Goal: Task Accomplishment & Management: Manage account settings

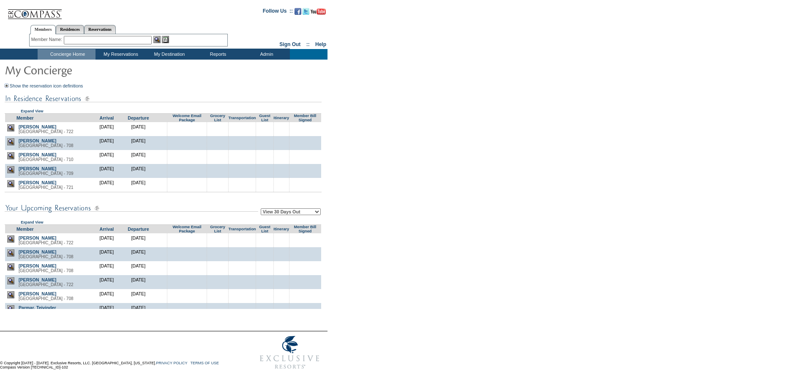
scroll to position [0, 0]
click at [210, 60] on table "Arrivals Report Detailed Arrivals Report Departures Report In-Residence Report" at bounding box center [218, 78] width 50 height 37
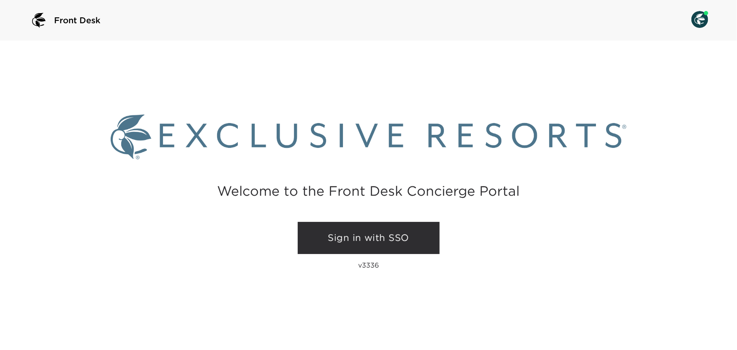
click at [360, 237] on link "Sign in with SSO" at bounding box center [369, 238] width 142 height 32
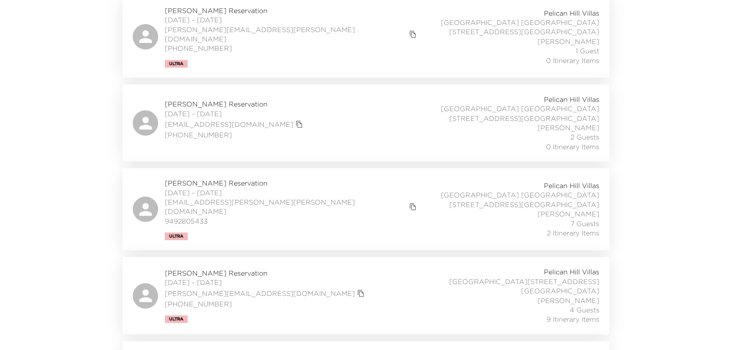
scroll to position [221, 0]
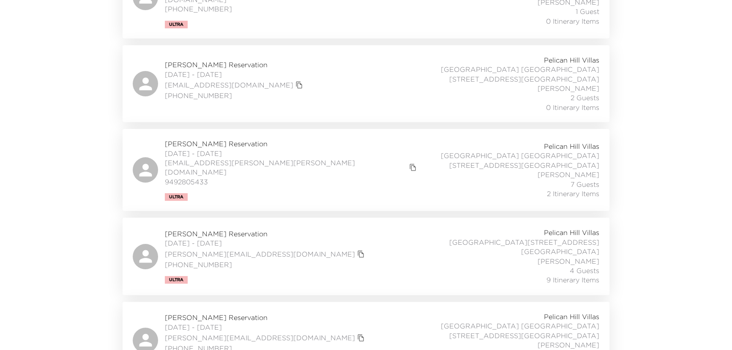
click at [187, 139] on span "Mark Murray Reservation" at bounding box center [292, 143] width 254 height 9
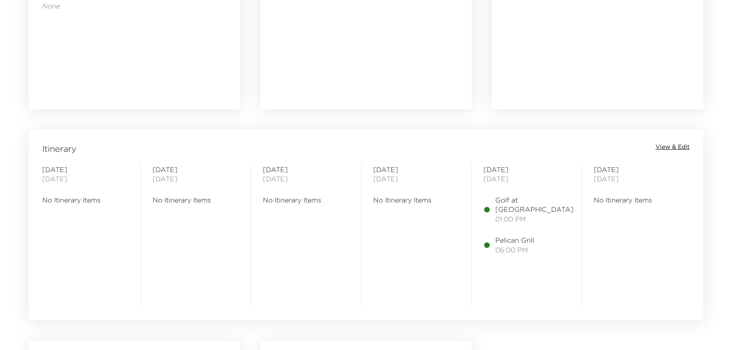
scroll to position [576, 0]
click at [684, 145] on span "View & Edit" at bounding box center [672, 146] width 34 height 8
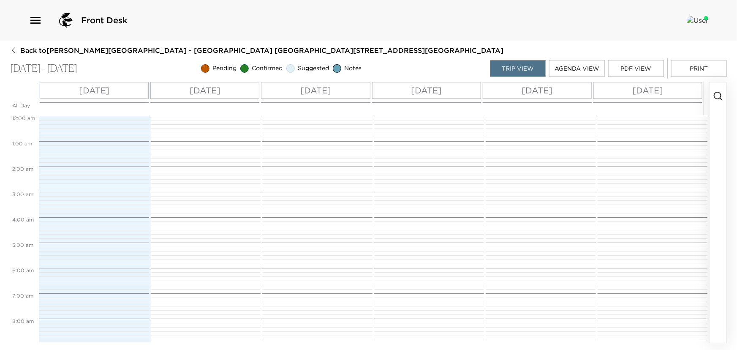
scroll to position [330, 0]
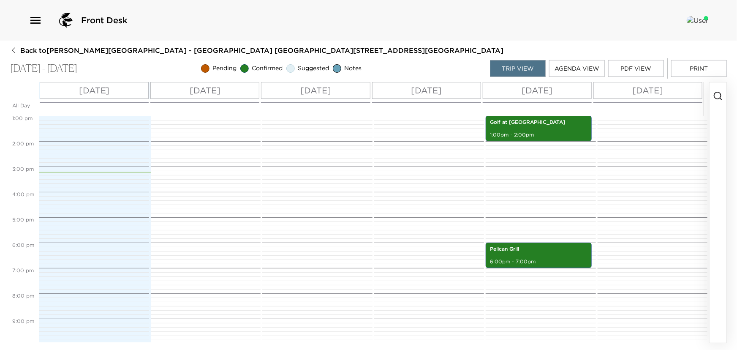
click at [717, 96] on icon "button" at bounding box center [718, 96] width 10 height 10
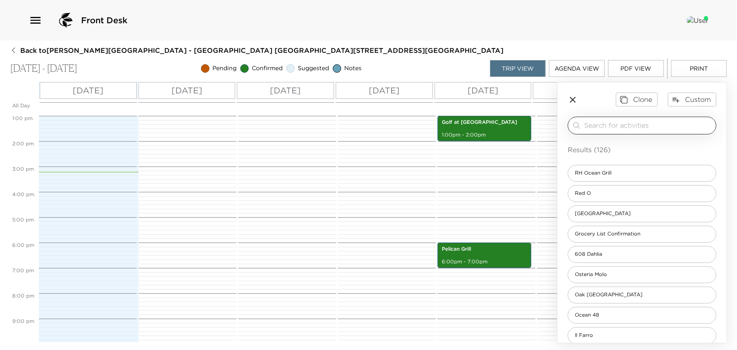
click at [611, 129] on input "search" at bounding box center [648, 125] width 128 height 10
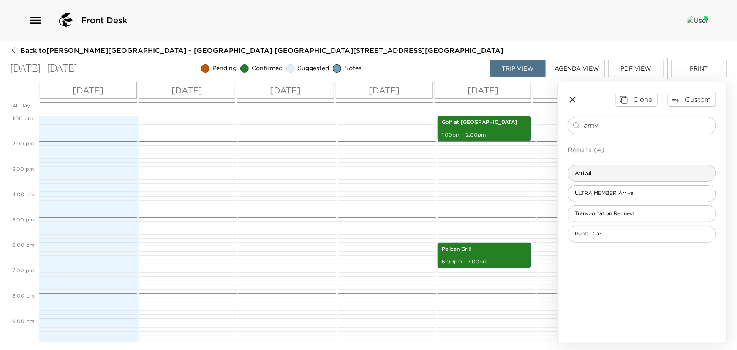
type input "arriv"
click at [611, 169] on div "Arrival" at bounding box center [642, 173] width 149 height 17
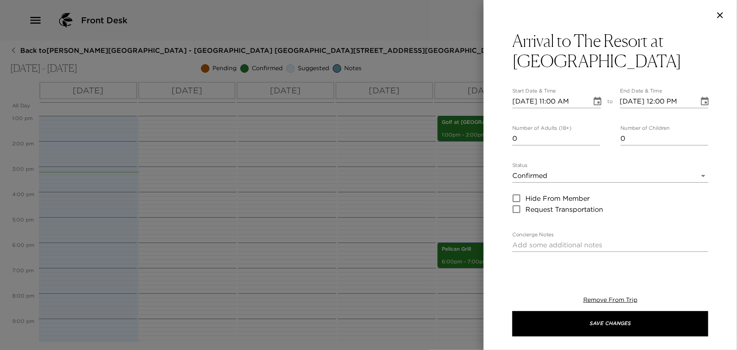
type input "0"
click at [593, 141] on input "0" at bounding box center [557, 139] width 88 height 14
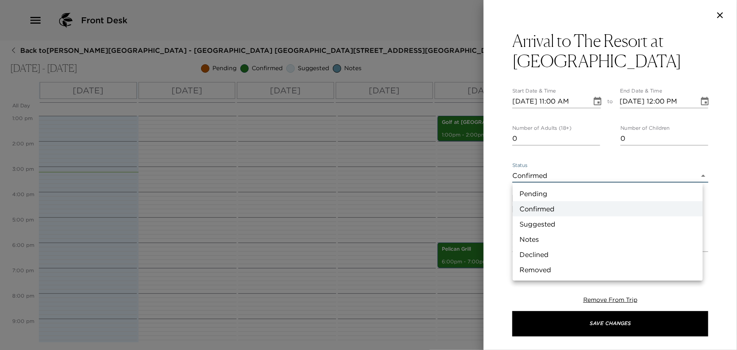
click at [575, 176] on body "Front Desk Back to Mark Murray Reservation - Pelican Hill Villa 710 Newport Bea…" at bounding box center [368, 175] width 737 height 350
click at [545, 241] on li "Notes" at bounding box center [608, 239] width 190 height 15
type input "Concierge Note"
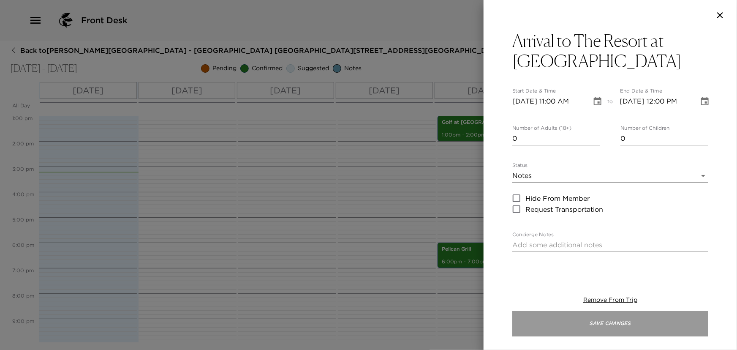
click at [589, 325] on button "Save Changes" at bounding box center [611, 323] width 196 height 25
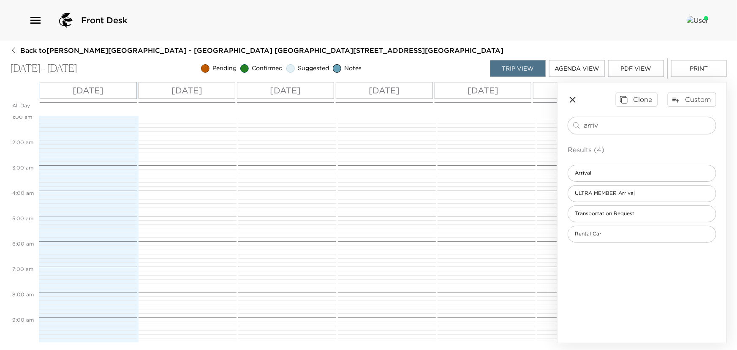
scroll to position [230, 0]
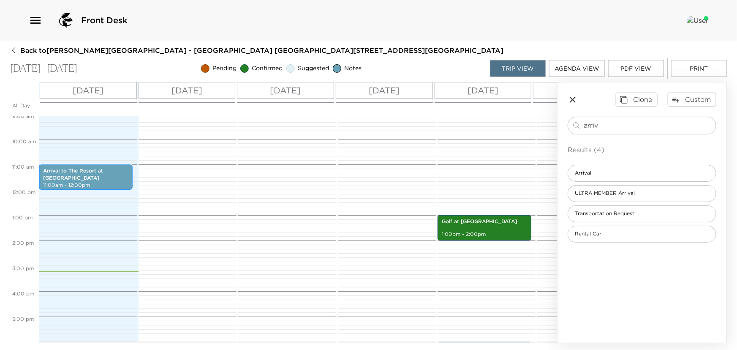
click at [85, 182] on p "11:00am - 12:00pm" at bounding box center [85, 185] width 85 height 7
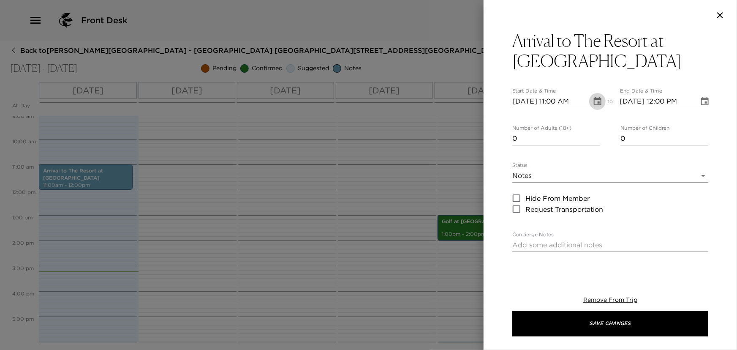
click at [589, 102] on button "Choose date, selected date is Oct 1, 2025" at bounding box center [597, 101] width 17 height 17
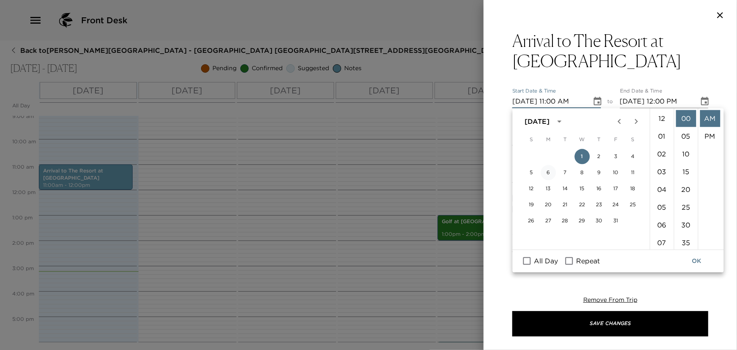
scroll to position [195, 0]
click at [527, 263] on input "All Day" at bounding box center [527, 261] width 18 height 11
checkbox input "true"
type input "10/01/2025"
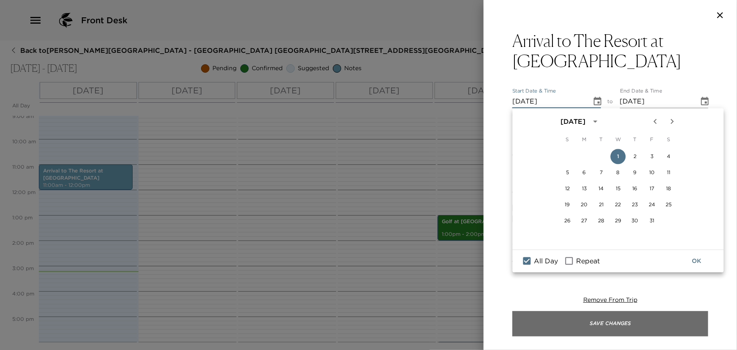
click at [560, 317] on button "Save Changes" at bounding box center [611, 323] width 196 height 25
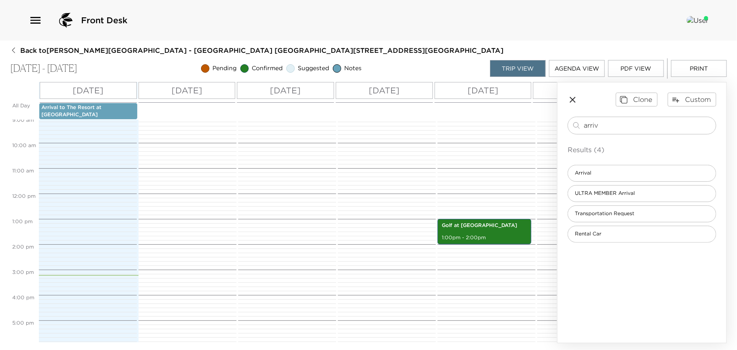
drag, startPoint x: 630, startPoint y: 121, endPoint x: 147, endPoint y: 53, distance: 487.7
click at [319, 82] on div "All Day Wed 10/01 Thu 10/02 Fri 10/03 Sat 10/04 Sun 10/05 Mon 10/06 Arrival to …" at bounding box center [368, 212] width 717 height 261
type input "dep"
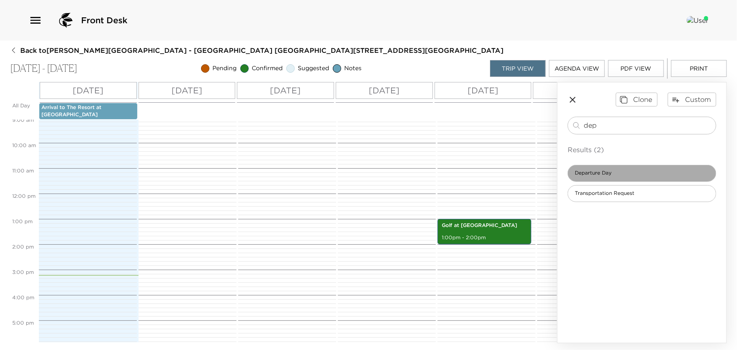
click at [586, 170] on span "Departure Day" at bounding box center [593, 172] width 50 height 7
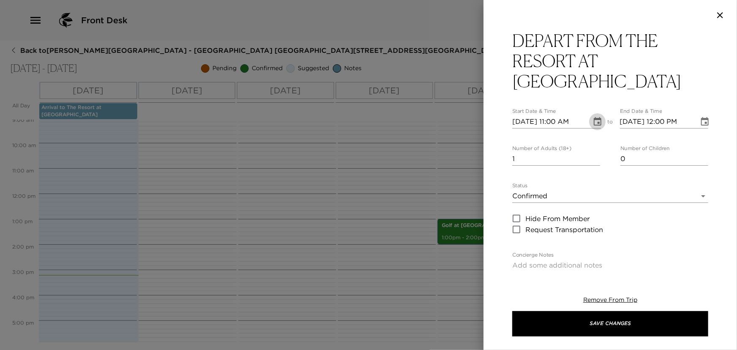
click at [596, 117] on icon "Choose date, selected date is Oct 1, 2025" at bounding box center [598, 122] width 10 height 10
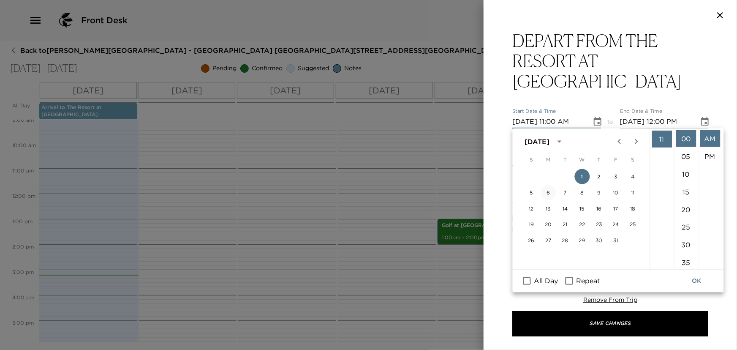
click at [551, 193] on button "6" at bounding box center [548, 192] width 15 height 15
type input "10/06/2025 11:00 AM"
type input "10/06/2025 12:00 PM"
click at [699, 283] on button "OK" at bounding box center [697, 281] width 27 height 16
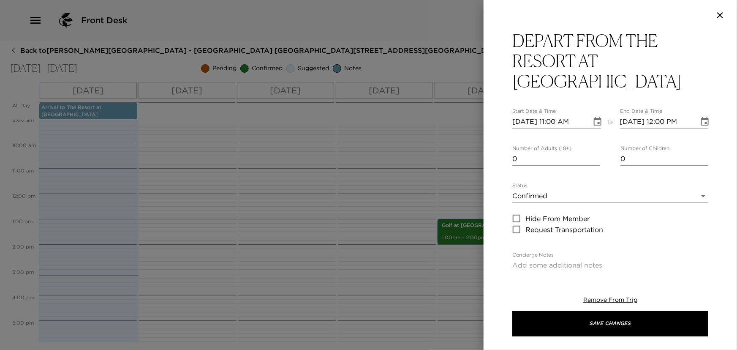
type input "0"
click at [595, 159] on input "0" at bounding box center [557, 159] width 88 height 14
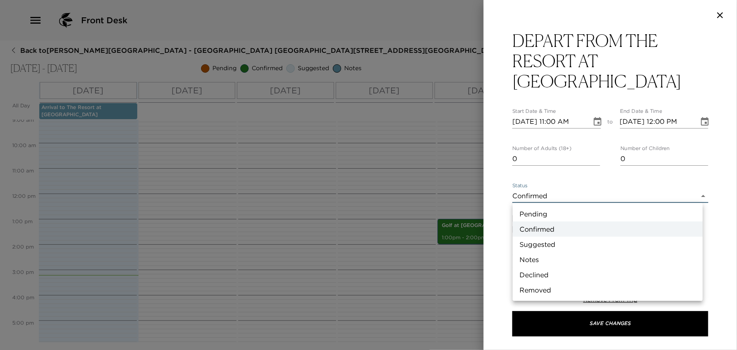
click at [558, 195] on body "Front Desk Back to Mark Murray Reservation - Pelican Hill Villa 710 Newport Bea…" at bounding box center [368, 175] width 737 height 350
click at [545, 255] on li "Notes" at bounding box center [608, 259] width 190 height 15
type input "Concierge Note"
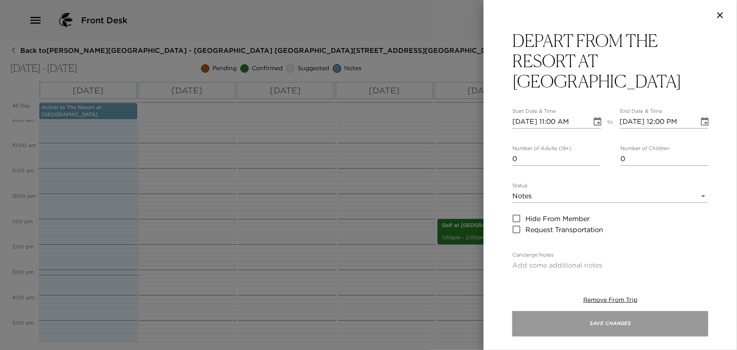
click at [587, 320] on button "Save Changes" at bounding box center [611, 323] width 196 height 25
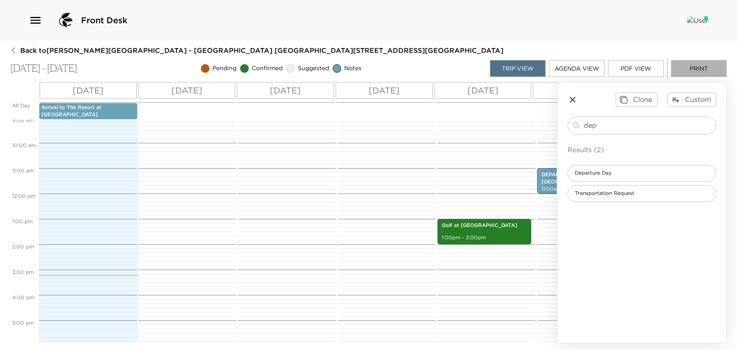
click at [694, 68] on button "Print" at bounding box center [699, 68] width 56 height 17
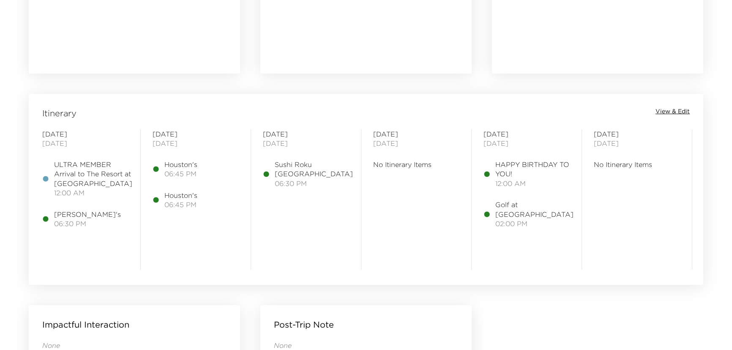
scroll to position [614, 0]
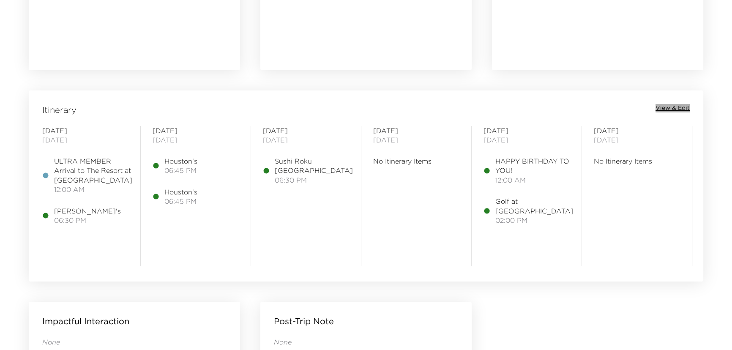
click at [663, 110] on span "View & Edit" at bounding box center [672, 108] width 34 height 8
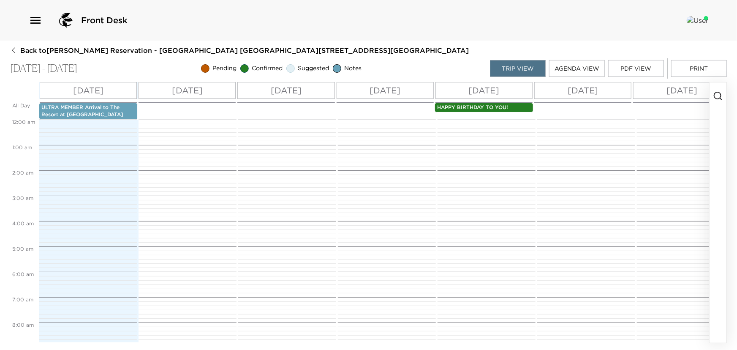
scroll to position [355, 0]
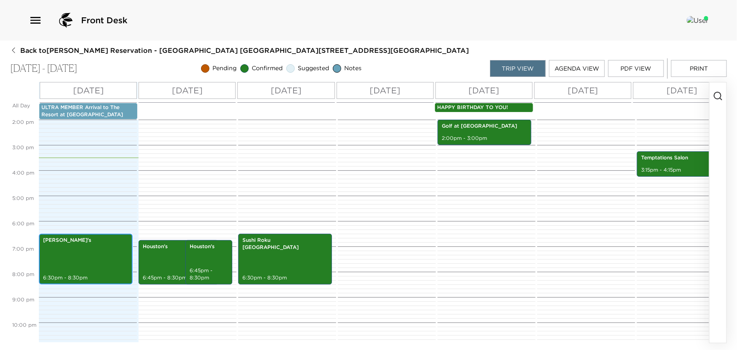
click at [90, 248] on div "Foretti's 6:30pm - 8:30pm" at bounding box center [85, 259] width 89 height 48
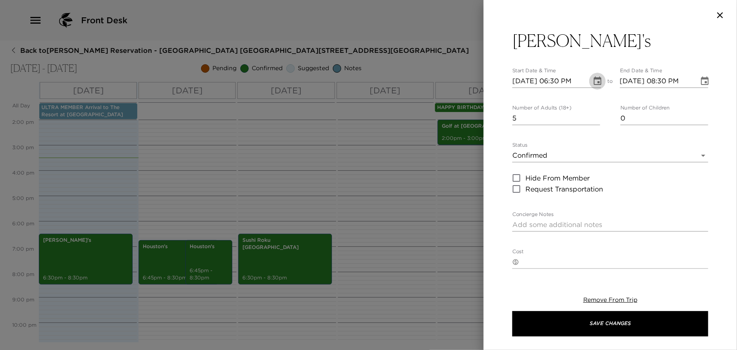
click at [594, 80] on icon "Choose date, selected date is Oct 1, 2025" at bounding box center [598, 80] width 8 height 8
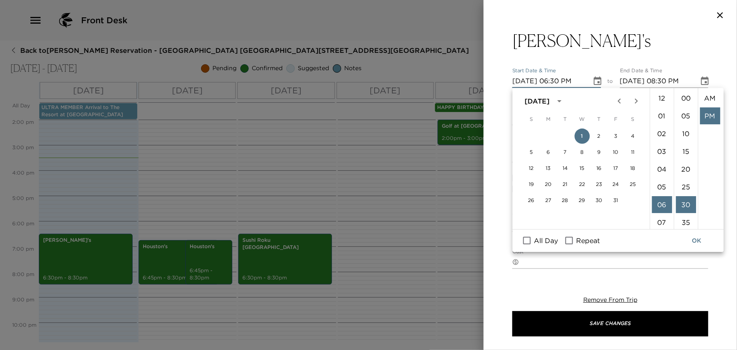
scroll to position [17, 0]
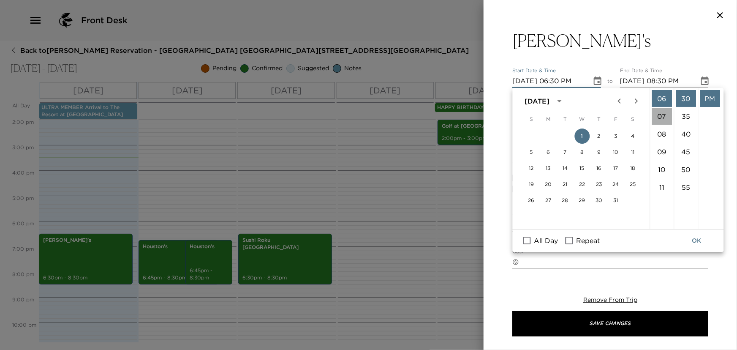
click at [662, 114] on li "07" at bounding box center [662, 116] width 20 height 17
click at [686, 98] on li "00" at bounding box center [686, 98] width 20 height 17
type input "10/01/2025 07:00 PM"
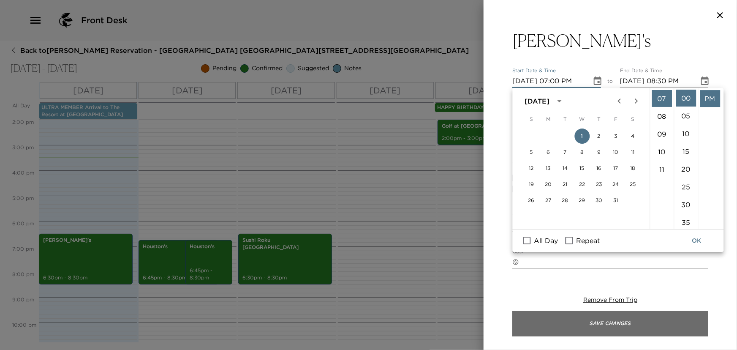
click at [599, 322] on button "Save Changes" at bounding box center [611, 323] width 196 height 25
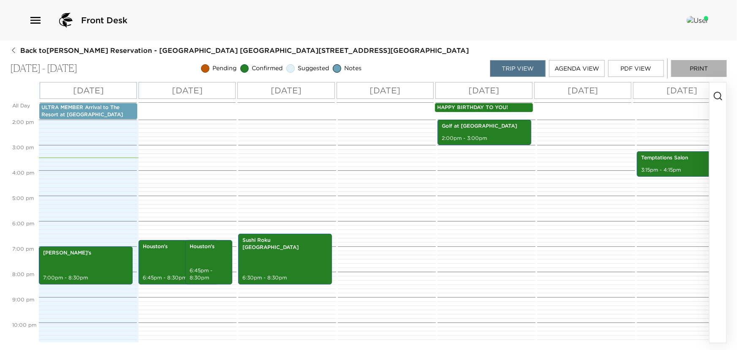
click at [697, 68] on button "Print" at bounding box center [699, 68] width 56 height 17
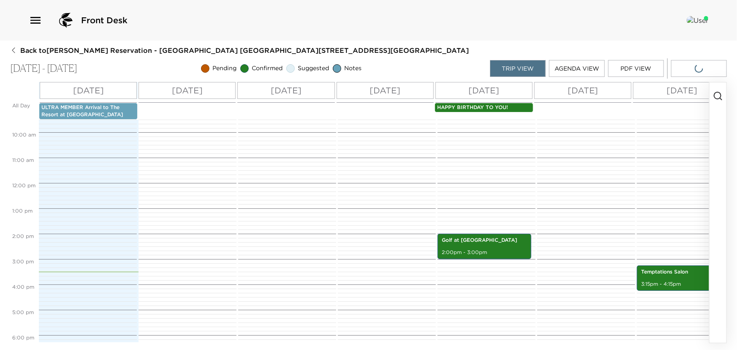
scroll to position [317, 0]
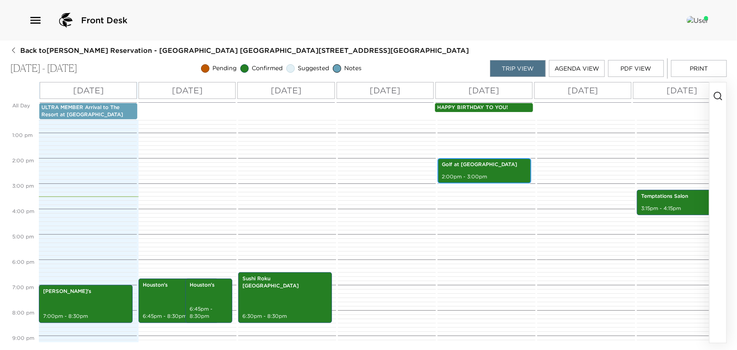
click at [494, 168] on p "Golf at Pelican Hill Golf Club South" at bounding box center [484, 164] width 85 height 7
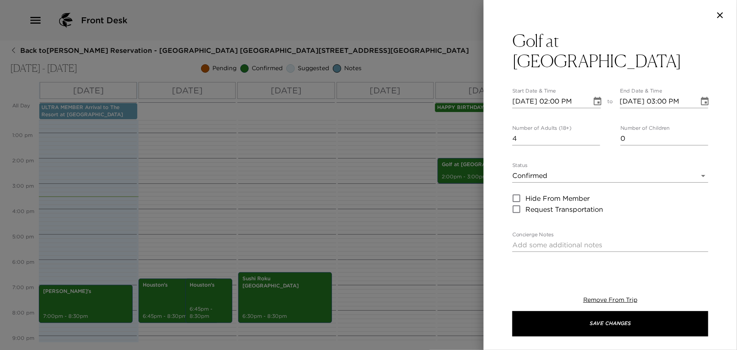
click at [718, 13] on icon "button" at bounding box center [720, 15] width 10 height 10
type input "Cancellations can be made without penalty, up to 48 hours in advance.Cancellati…"
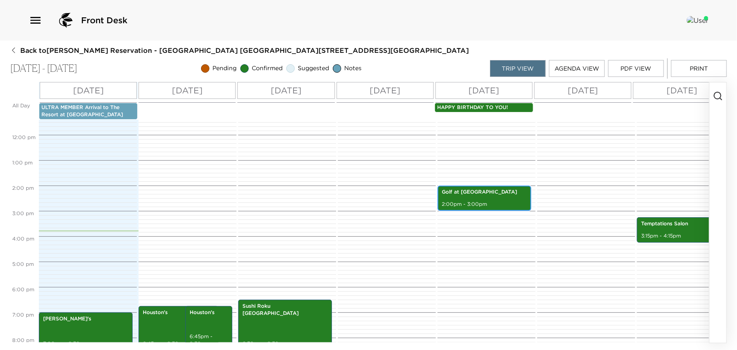
scroll to position [391, 0]
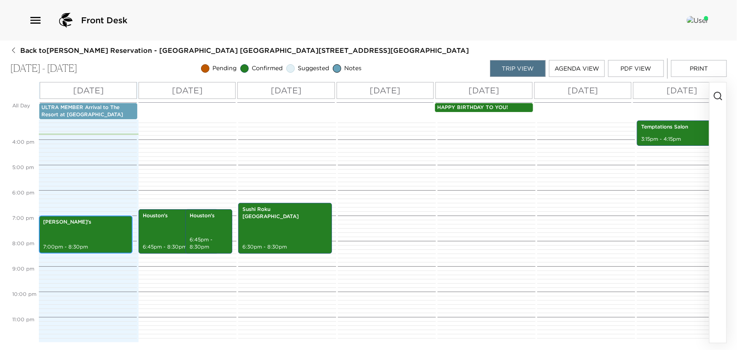
click at [90, 243] on p "7:00pm - 8:30pm" at bounding box center [85, 246] width 85 height 7
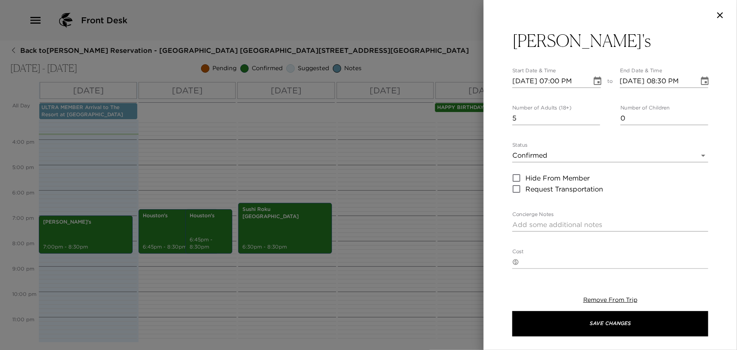
click at [593, 83] on icon "Choose date, selected date is Oct 1, 2025" at bounding box center [598, 81] width 10 height 10
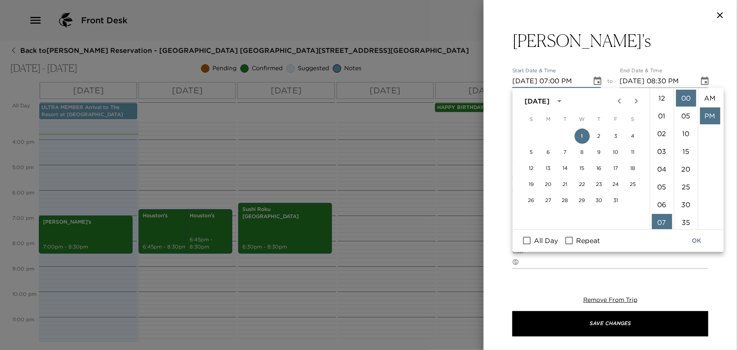
scroll to position [17, 0]
click at [686, 202] on li "30" at bounding box center [686, 204] width 20 height 17
type input "10/01/2025 07:30 PM"
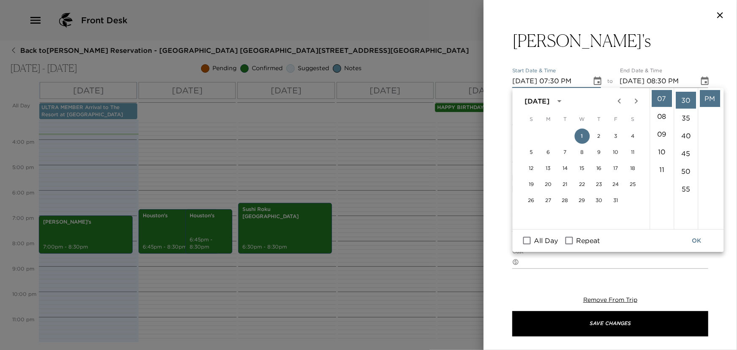
scroll to position [106, 0]
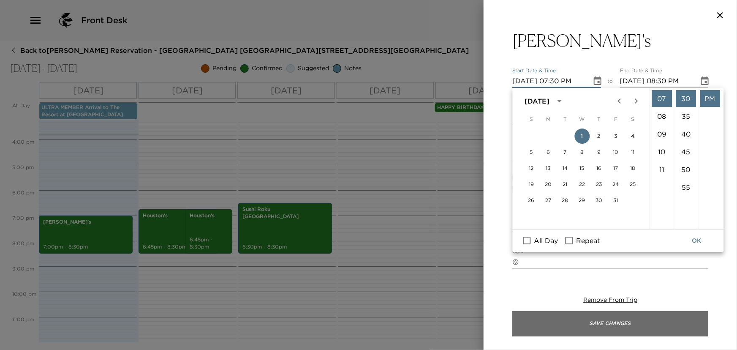
click at [637, 322] on button "Save Changes" at bounding box center [611, 323] width 196 height 25
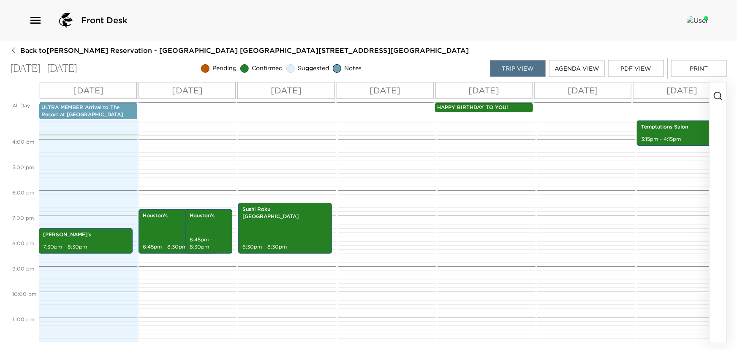
click at [685, 66] on button "Print" at bounding box center [699, 68] width 56 height 17
click at [297, 224] on div "Sushi Roku Newport Beach 6:30pm - 8:30pm" at bounding box center [285, 228] width 89 height 48
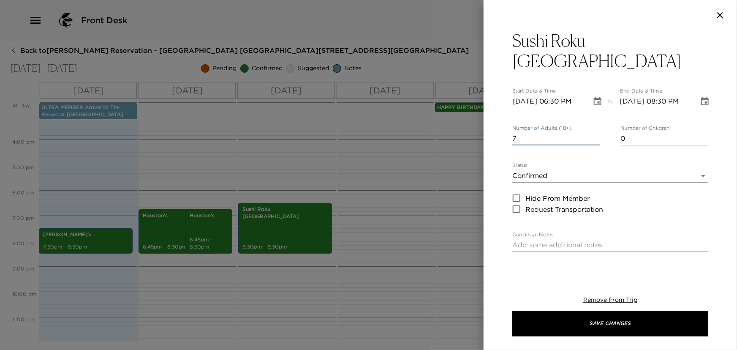
type input "7"
click at [594, 132] on input "7" at bounding box center [557, 139] width 88 height 14
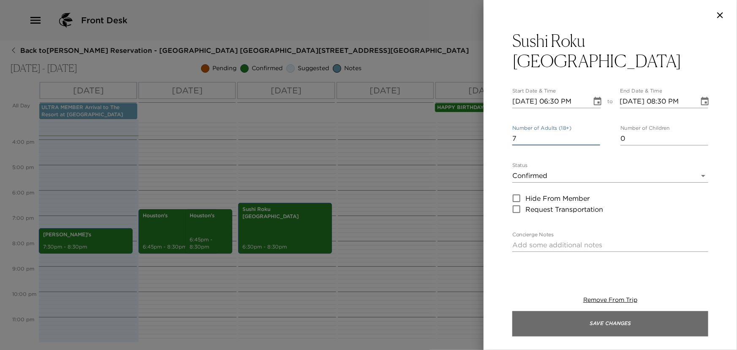
click at [610, 317] on button "Save Changes" at bounding box center [611, 323] width 196 height 25
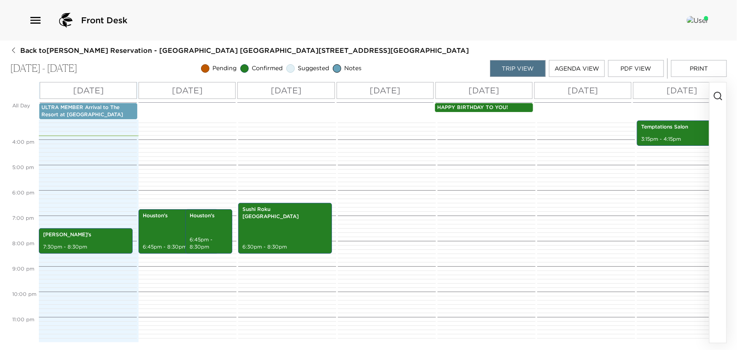
click at [682, 67] on button "Print" at bounding box center [699, 68] width 56 height 17
click at [671, 60] on button "Print" at bounding box center [699, 68] width 56 height 17
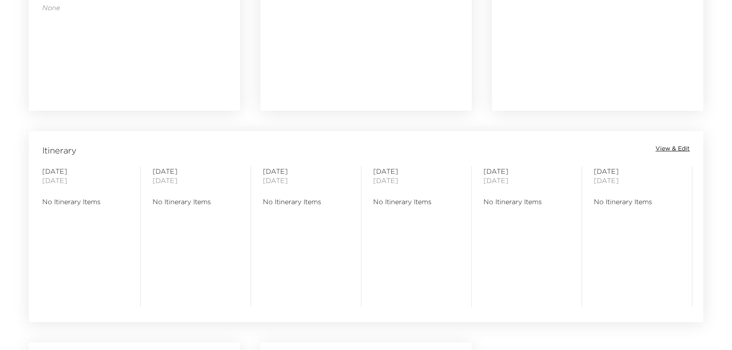
scroll to position [653, 0]
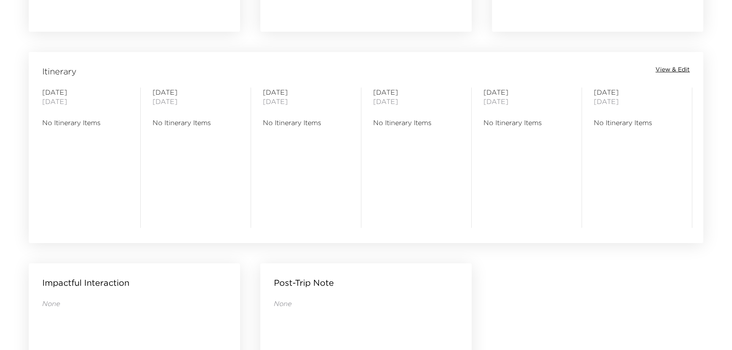
click at [667, 71] on span "View & Edit" at bounding box center [672, 69] width 34 height 8
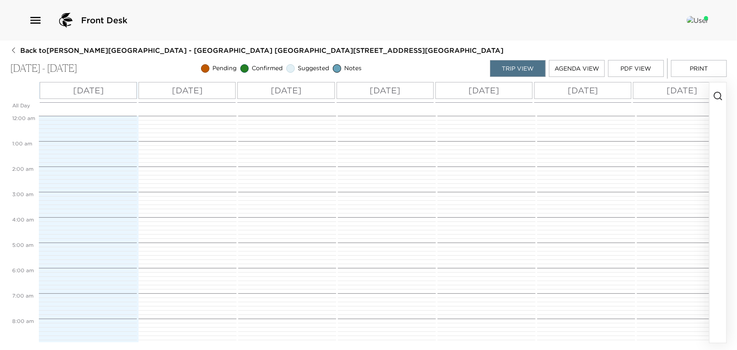
scroll to position [203, 0]
click at [717, 95] on icon "button" at bounding box center [718, 96] width 10 height 10
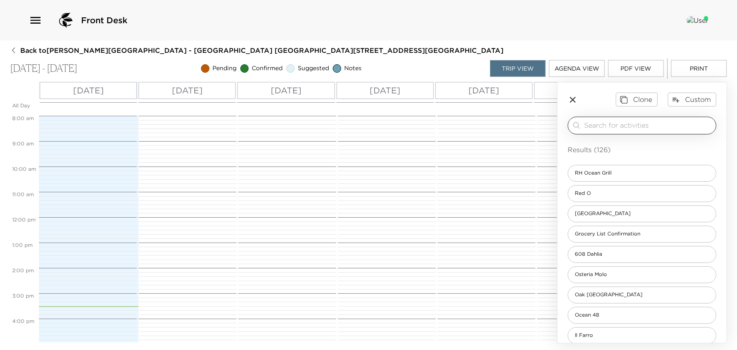
click at [638, 124] on input "search" at bounding box center [648, 125] width 128 height 10
type input "f"
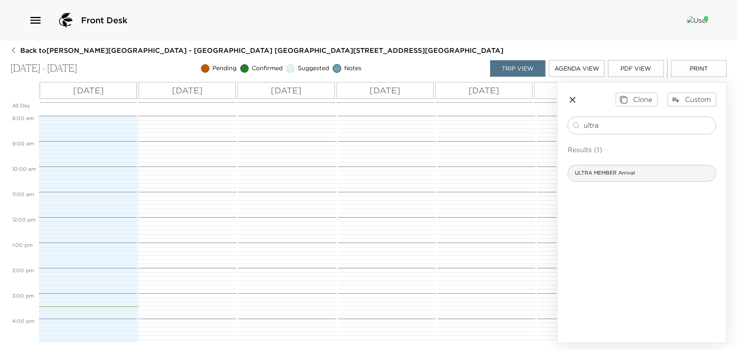
type input "ultra"
click at [619, 168] on div "ULTRA MEMBER Arrival" at bounding box center [642, 173] width 149 height 17
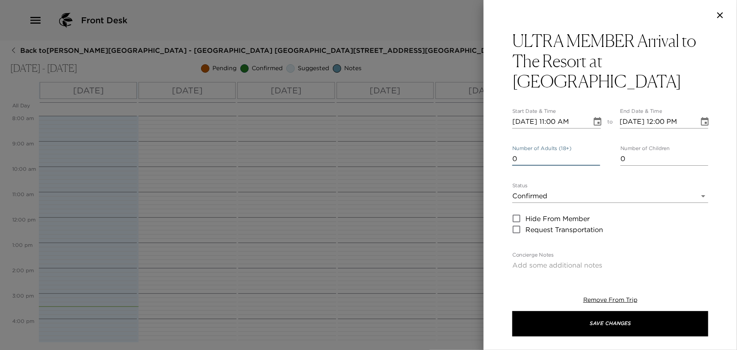
type input "0"
click at [595, 152] on input "0" at bounding box center [557, 159] width 88 height 14
click at [596, 117] on icon "Choose date, selected date is Oct 1, 2025" at bounding box center [598, 121] width 8 height 8
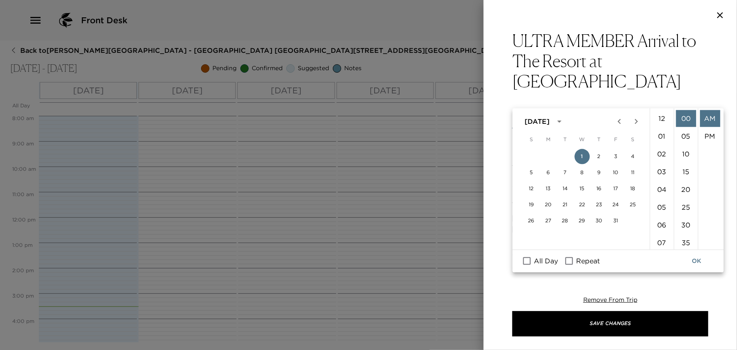
scroll to position [195, 0]
click at [526, 263] on input "All Day" at bounding box center [527, 261] width 18 height 11
checkbox input "true"
type input "10/01/2025"
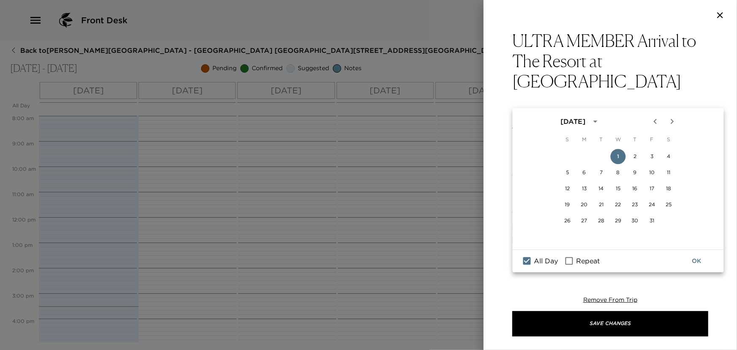
click at [694, 262] on button "OK" at bounding box center [697, 261] width 27 height 16
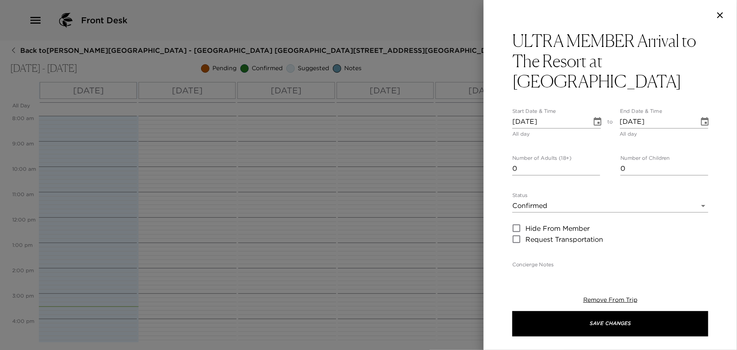
click at [545, 186] on body "Front Desk Back to Anna Grotenhuis Reservation - Pelican Hill Villa 721 Newport…" at bounding box center [368, 175] width 737 height 350
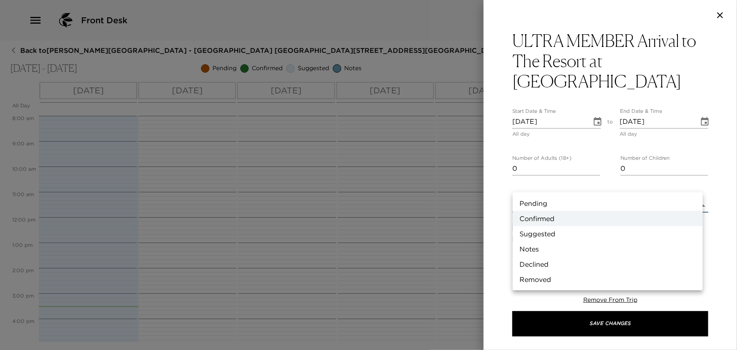
click at [538, 249] on li "Notes" at bounding box center [608, 248] width 190 height 15
type input "Concierge Note"
type textarea "Welcome to Newport Beach! We want to thank you for being an ULTRA member of Exc…"
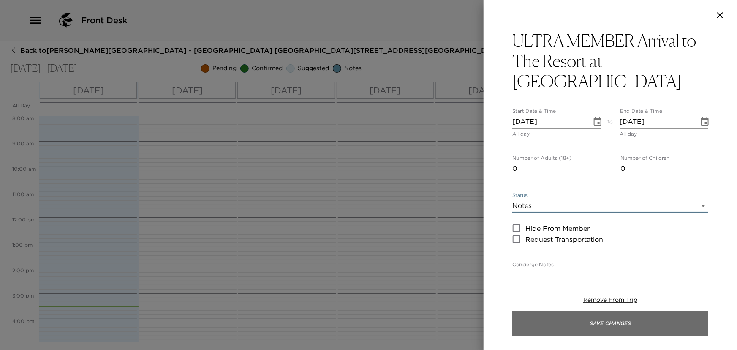
click at [584, 319] on button "Save Changes" at bounding box center [611, 323] width 196 height 25
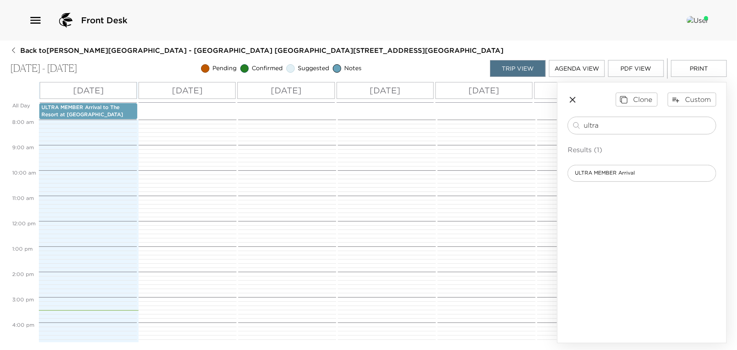
drag, startPoint x: 624, startPoint y: 127, endPoint x: 25, endPoint y: 117, distance: 598.9
click at [280, 117] on div "All Day Wed 10/01 Thu 10/02 Fri 10/03 Sat 10/04 Sun 10/05 Mon 10/06 Tue 10/07 W…" at bounding box center [368, 212] width 717 height 261
type input "foretti"
click at [581, 171] on span "Foretti's" at bounding box center [599, 172] width 62 height 7
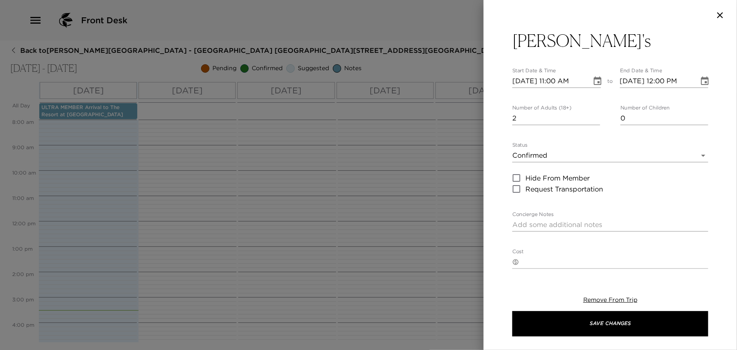
click at [595, 114] on input "2" at bounding box center [557, 119] width 88 height 14
click at [595, 114] on input "3" at bounding box center [557, 119] width 88 height 14
click at [595, 114] on input "4" at bounding box center [557, 119] width 88 height 14
drag, startPoint x: 595, startPoint y: 114, endPoint x: 592, endPoint y: 90, distance: 24.7
type input "5"
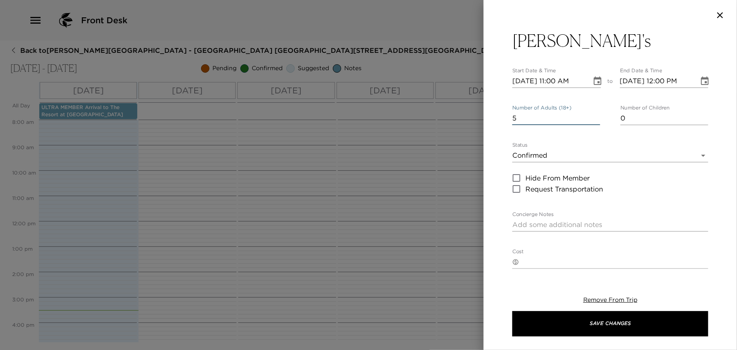
click at [595, 112] on input "5" at bounding box center [557, 119] width 88 height 14
click at [593, 77] on icon "Choose date, selected date is Oct 1, 2025" at bounding box center [598, 81] width 10 height 10
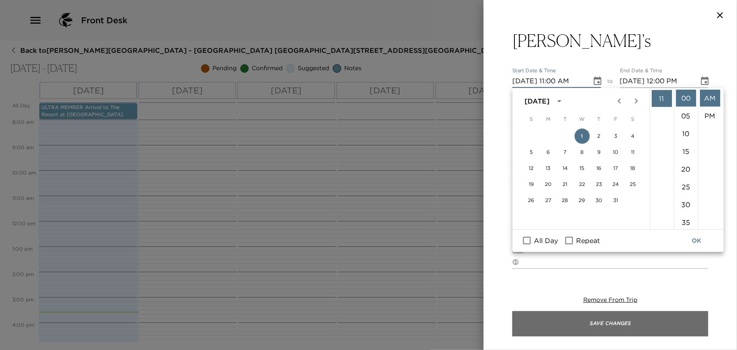
click at [630, 319] on button "Save Changes" at bounding box center [611, 323] width 196 height 25
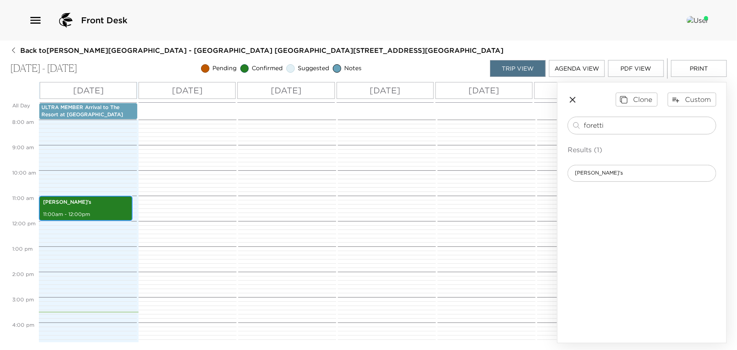
click at [96, 202] on p "Foretti's" at bounding box center [85, 202] width 85 height 7
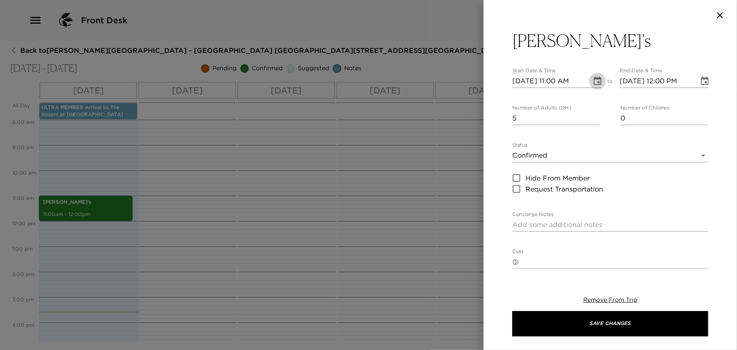
click at [593, 80] on icon "Choose date, selected date is Oct 1, 2025" at bounding box center [598, 81] width 10 height 10
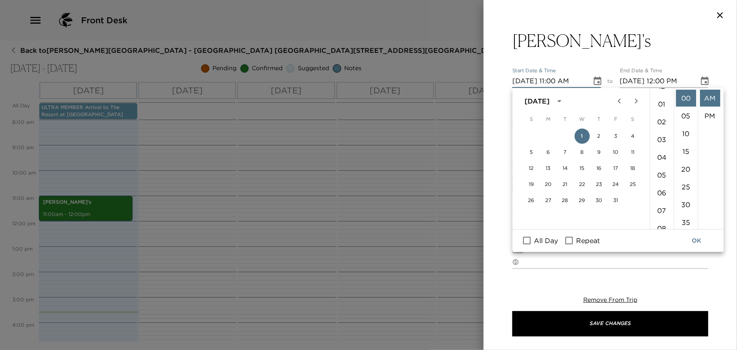
scroll to position [3, 0]
click at [667, 220] on li "07" at bounding box center [662, 219] width 20 height 17
click at [688, 200] on li "30" at bounding box center [686, 204] width 20 height 17
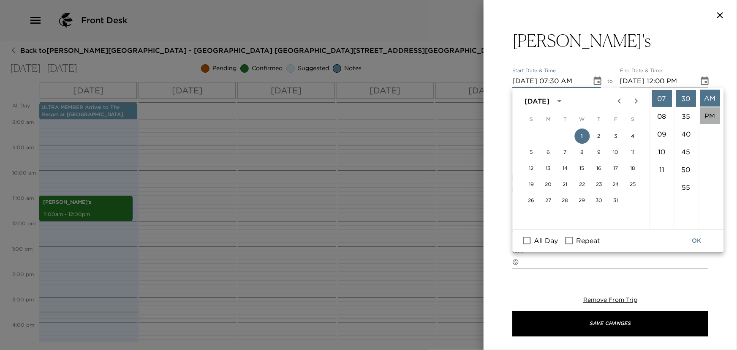
drag, startPoint x: 707, startPoint y: 111, endPoint x: 668, endPoint y: 175, distance: 75.3
click at [707, 112] on li "PM" at bounding box center [710, 115] width 20 height 17
type input "10/01/2025 07:30 PM"
type input "10/01/2025 08:30 PM"
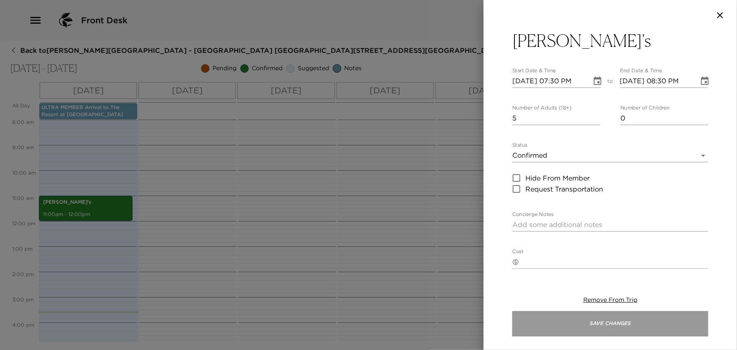
click at [622, 321] on button "Save Changes" at bounding box center [611, 323] width 196 height 25
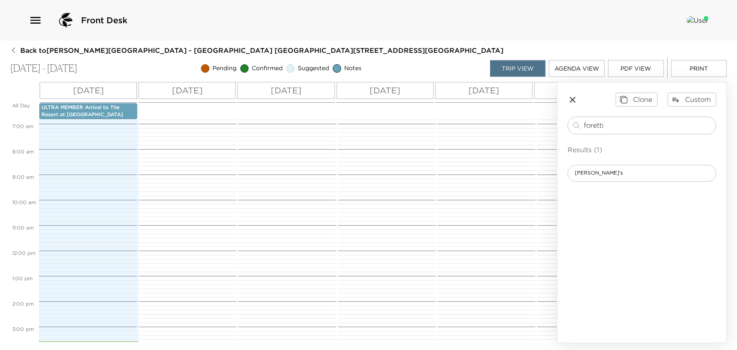
scroll to position [84, 0]
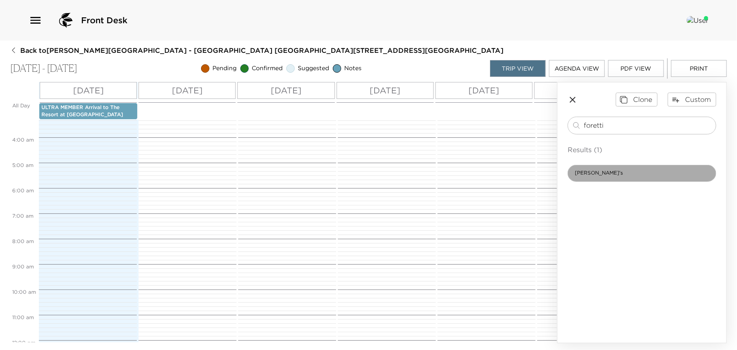
click at [617, 169] on div "Foretti's" at bounding box center [642, 173] width 149 height 17
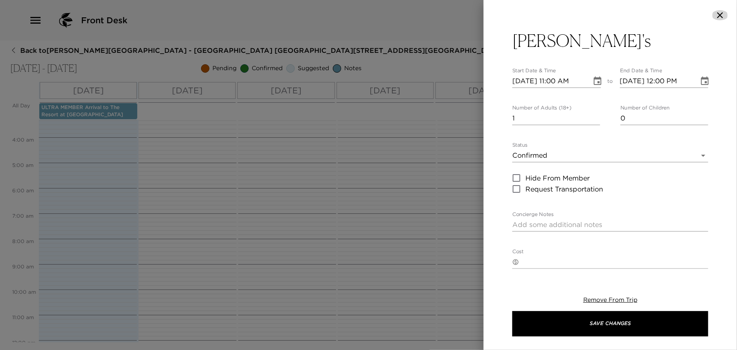
drag, startPoint x: 724, startPoint y: 17, endPoint x: 683, endPoint y: 38, distance: 45.7
click at [718, 18] on icon "button" at bounding box center [720, 15] width 10 height 10
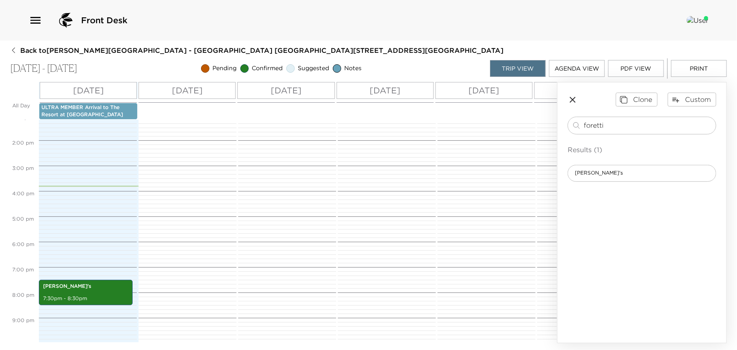
scroll to position [352, 0]
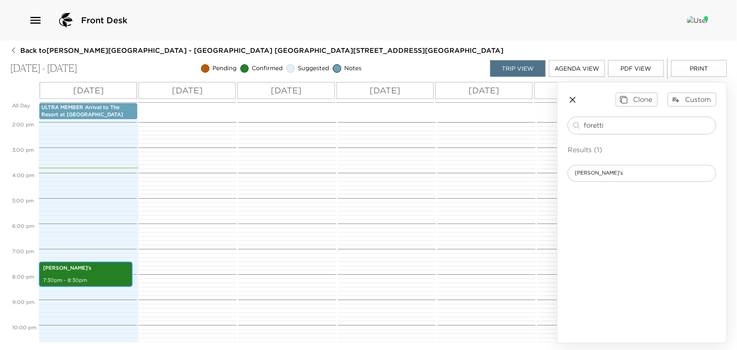
click at [102, 265] on p "Foretti's" at bounding box center [85, 268] width 85 height 7
drag, startPoint x: 102, startPoint y: 264, endPoint x: 256, endPoint y: 202, distance: 166.5
click at [576, 101] on icon "button" at bounding box center [573, 100] width 10 height 10
click at [120, 274] on div "Foretti's 7:30pm - 8:30pm" at bounding box center [85, 274] width 89 height 23
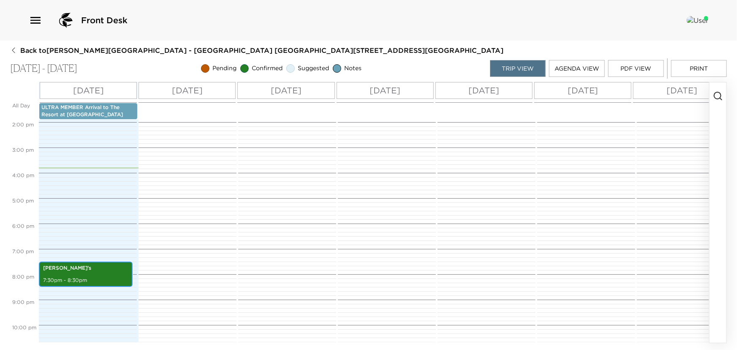
click at [120, 274] on div "Foretti's 7:30pm - 8:30pm" at bounding box center [85, 274] width 89 height 23
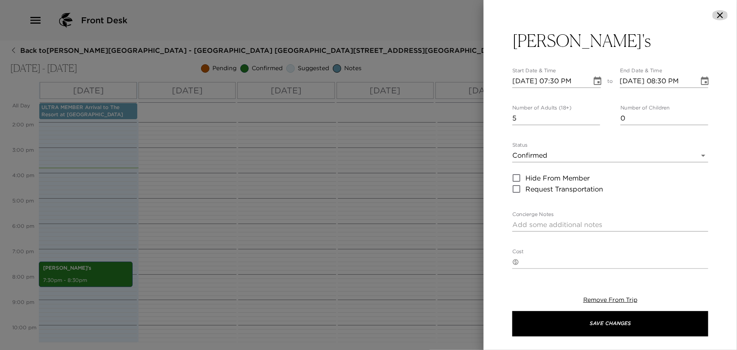
click at [721, 11] on icon "button" at bounding box center [720, 15] width 10 height 10
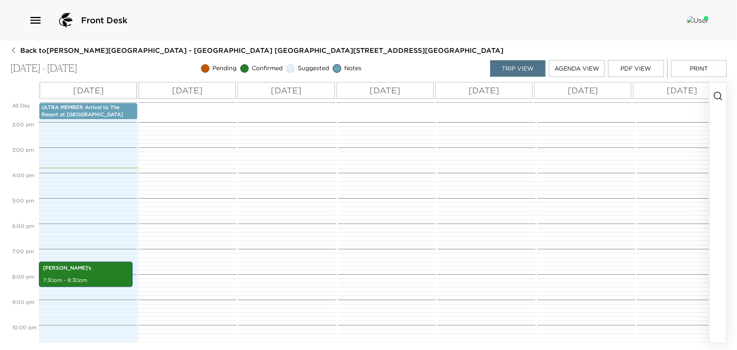
click at [719, 93] on circle "button" at bounding box center [718, 95] width 7 height 7
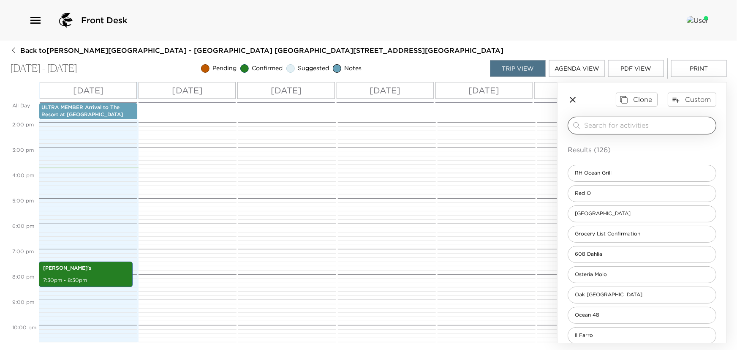
click at [586, 126] on input "search" at bounding box center [648, 125] width 128 height 10
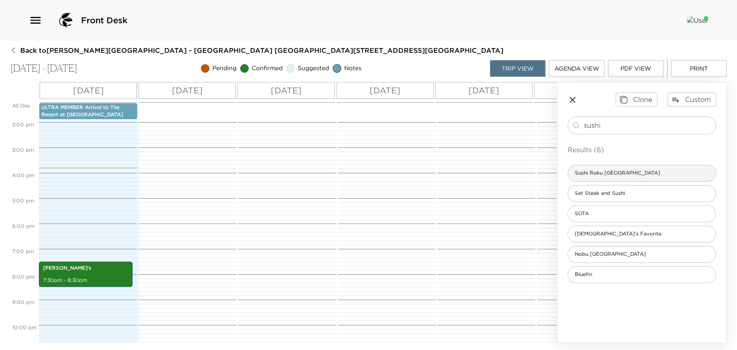
type input "sushi"
click at [603, 172] on span "Sushi Roku Newport Beach" at bounding box center [617, 172] width 99 height 7
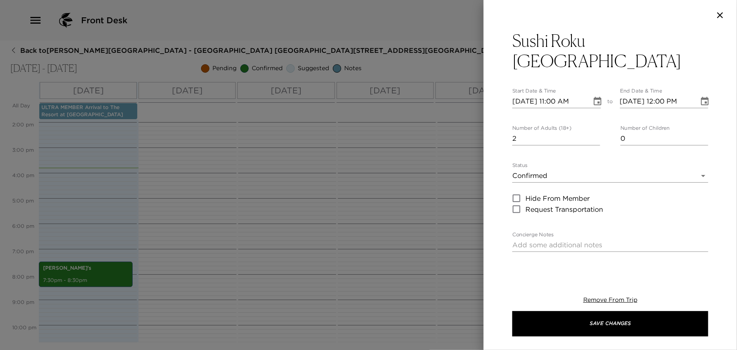
click at [594, 132] on input "2" at bounding box center [557, 139] width 88 height 14
click at [594, 132] on input "3" at bounding box center [557, 139] width 88 height 14
click at [594, 132] on input "4" at bounding box center [557, 139] width 88 height 14
click at [594, 132] on input "5" at bounding box center [557, 139] width 88 height 14
click at [594, 132] on input "6" at bounding box center [557, 139] width 88 height 14
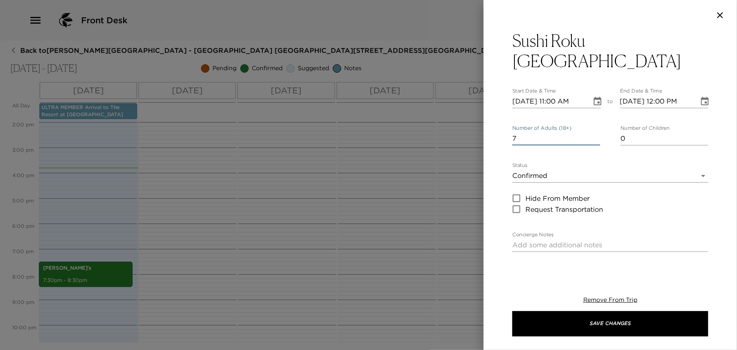
click at [594, 132] on input "7" at bounding box center [557, 139] width 88 height 14
click at [594, 132] on input "6" at bounding box center [557, 139] width 88 height 14
type input "7"
click at [594, 132] on input "7" at bounding box center [557, 139] width 88 height 14
click at [595, 96] on icon "Choose date, selected date is Oct 1, 2025" at bounding box center [598, 101] width 10 height 10
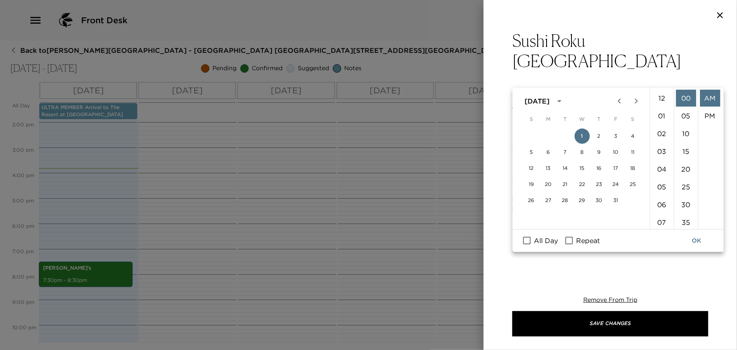
scroll to position [195, 0]
click at [615, 134] on button "3" at bounding box center [616, 135] width 15 height 15
type input "10/03/2025 11:00 AM"
type input "10/03/2025 12:00 PM"
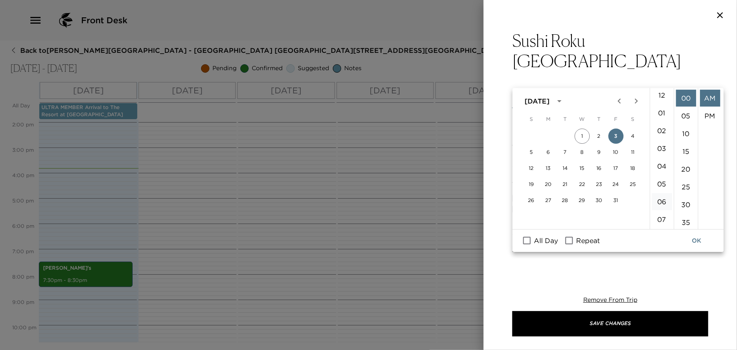
click at [662, 201] on li "06" at bounding box center [662, 201] width 20 height 17
click at [687, 202] on li "30" at bounding box center [686, 204] width 20 height 17
click at [711, 117] on li "PM" at bounding box center [710, 115] width 20 height 17
type input "10/03/2025 06:30 PM"
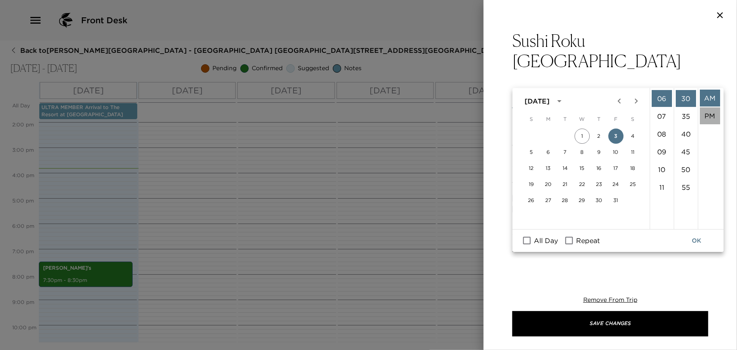
type input "10/03/2025 07:30 PM"
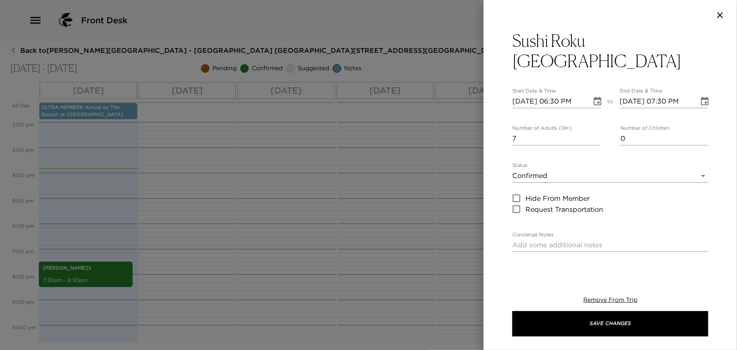
scroll to position [17, 0]
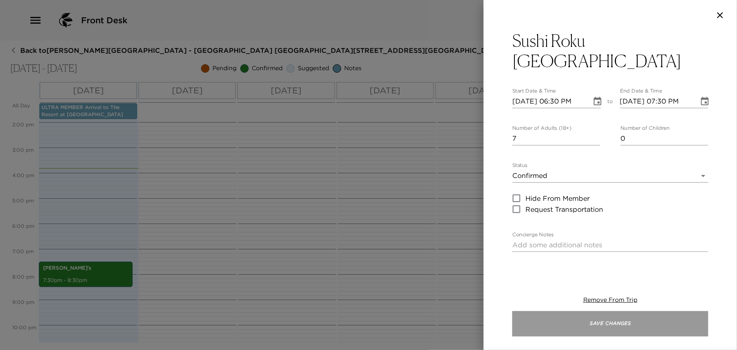
click at [606, 324] on button "Save Changes" at bounding box center [611, 323] width 196 height 25
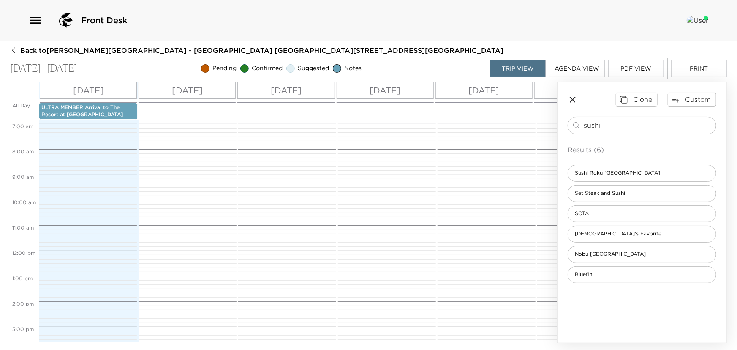
scroll to position [161, 0]
drag, startPoint x: 609, startPoint y: 126, endPoint x: 39, endPoint y: 33, distance: 577.2
click at [259, 66] on div "Back to Anna Grotenhuis Reservation - Pelican Hill Villa 721 Newport Beach, CA …" at bounding box center [368, 194] width 717 height 297
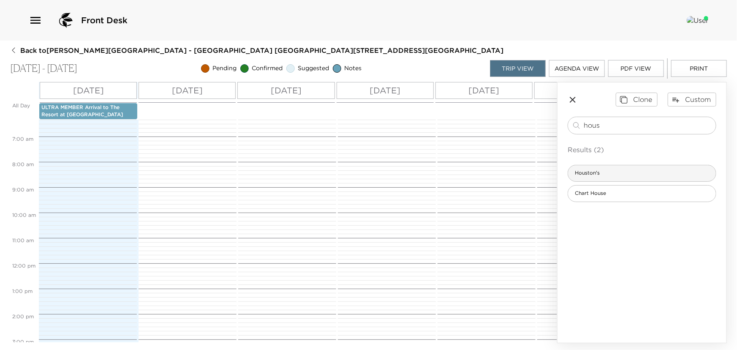
type input "hous"
click at [587, 169] on span "Houston's" at bounding box center [587, 172] width 38 height 7
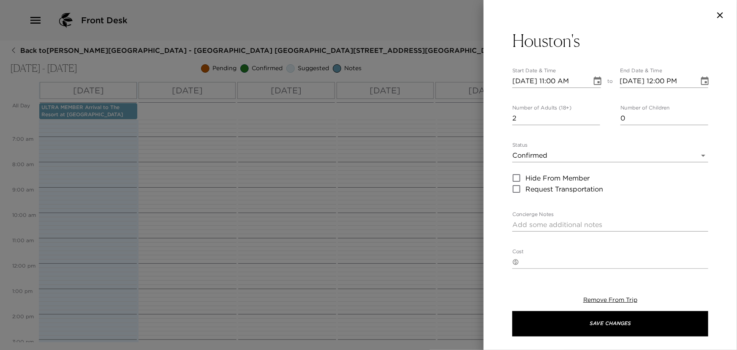
click at [594, 115] on input "2" at bounding box center [557, 119] width 88 height 14
click at [594, 115] on input "3" at bounding box center [557, 119] width 88 height 14
type input "4"
click at [594, 115] on input "4" at bounding box center [557, 119] width 88 height 14
click at [594, 79] on icon "Choose date, selected date is Oct 1, 2025" at bounding box center [598, 80] width 8 height 8
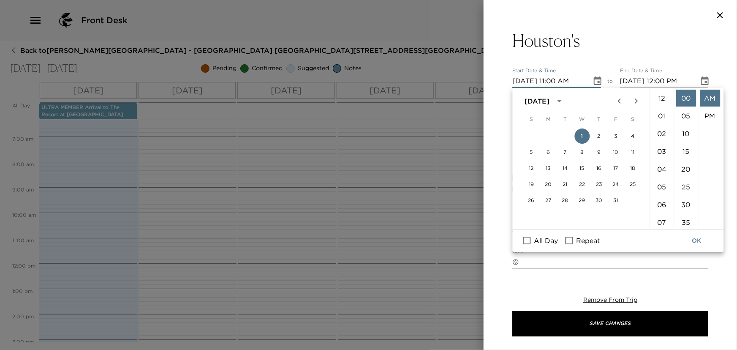
scroll to position [195, 0]
click at [596, 136] on button "2" at bounding box center [599, 135] width 15 height 15
type input "10/02/2025 11:00 AM"
type input "10/02/2025 12:00 PM"
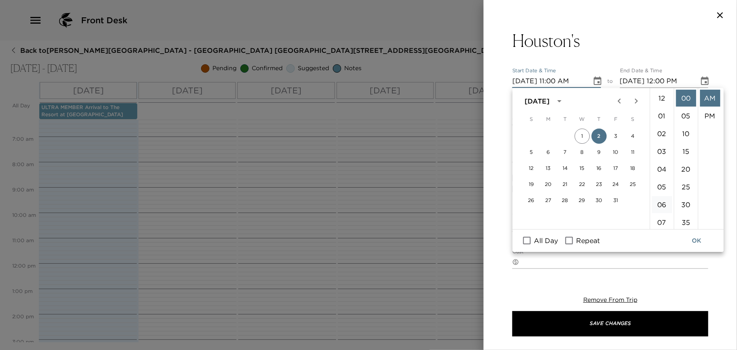
click at [664, 207] on li "06" at bounding box center [662, 204] width 20 height 17
drag, startPoint x: 682, startPoint y: 101, endPoint x: 697, endPoint y: 107, distance: 16.3
click at [682, 101] on li "45" at bounding box center [686, 104] width 20 height 17
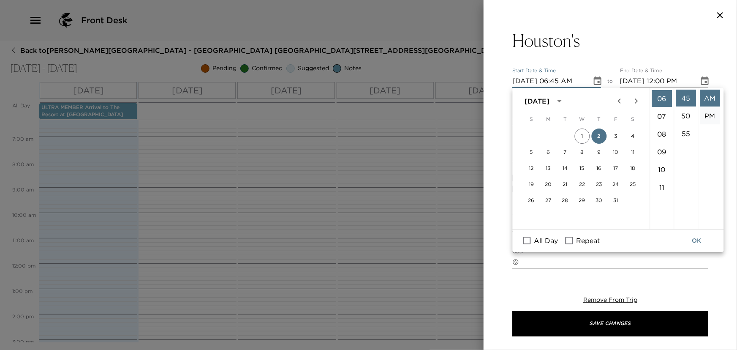
click at [710, 114] on li "PM" at bounding box center [710, 115] width 20 height 17
type input "10/02/2025 06:45 PM"
type input "10/02/2025 07:45 PM"
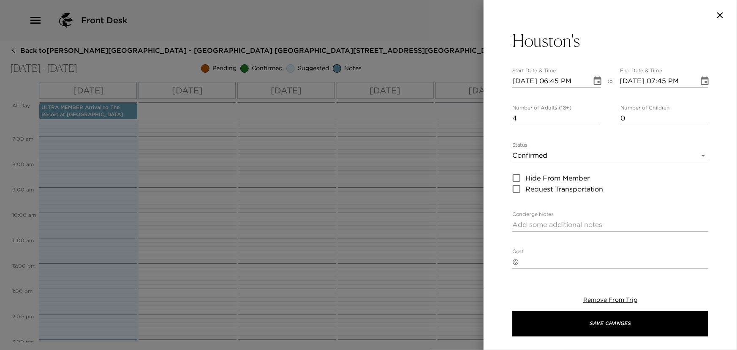
scroll to position [17, 0]
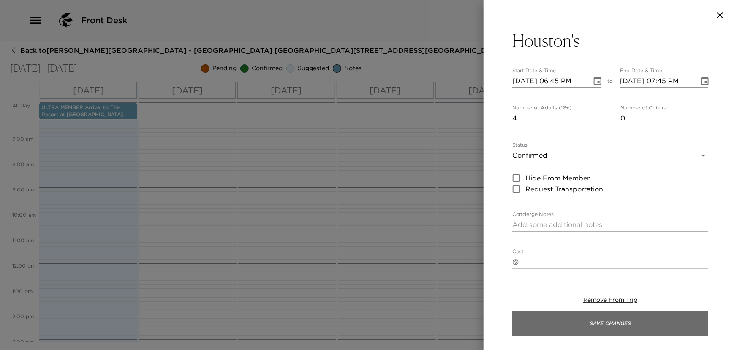
click at [605, 320] on button "Save Changes" at bounding box center [611, 323] width 196 height 25
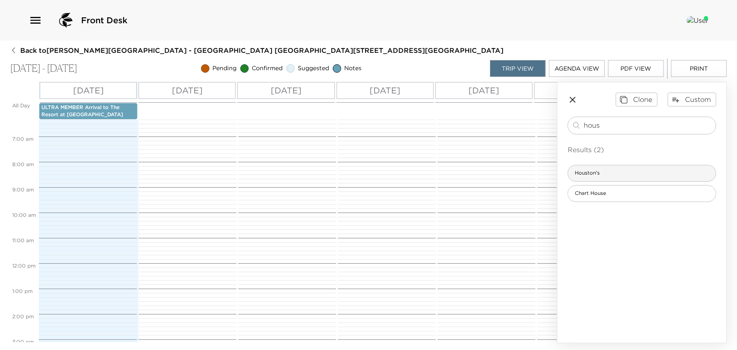
click at [596, 171] on span "Houston's" at bounding box center [587, 172] width 38 height 7
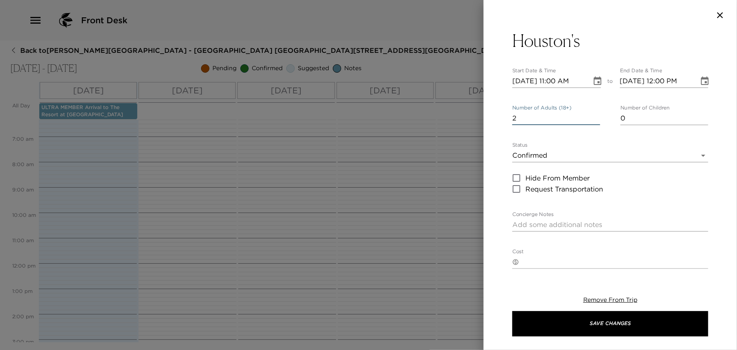
type input "2"
click at [595, 116] on input "2" at bounding box center [557, 119] width 88 height 14
click at [595, 77] on icon "Choose date, selected date is Oct 1, 2025" at bounding box center [598, 81] width 10 height 10
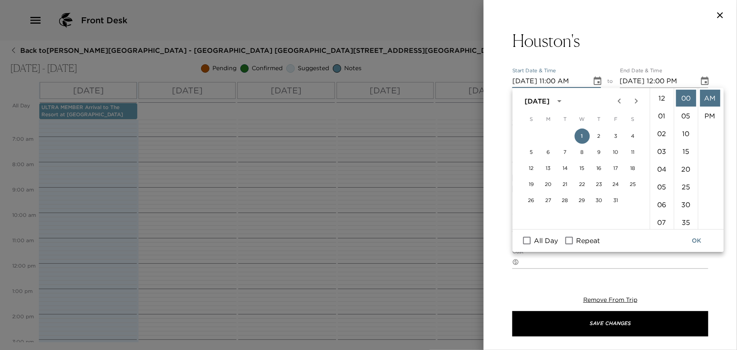
scroll to position [195, 0]
click at [599, 136] on button "2" at bounding box center [599, 135] width 15 height 15
type input "10/02/2025 11:00 AM"
type input "10/02/2025 12:00 PM"
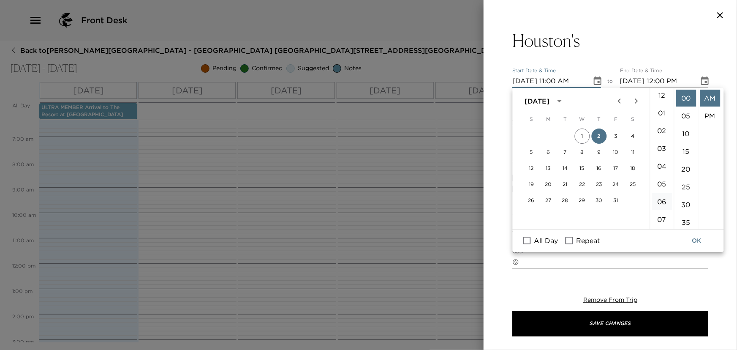
click at [661, 207] on li "06" at bounding box center [662, 201] width 20 height 17
click at [685, 104] on li "45" at bounding box center [686, 104] width 20 height 17
click at [706, 113] on li "PM" at bounding box center [710, 115] width 20 height 17
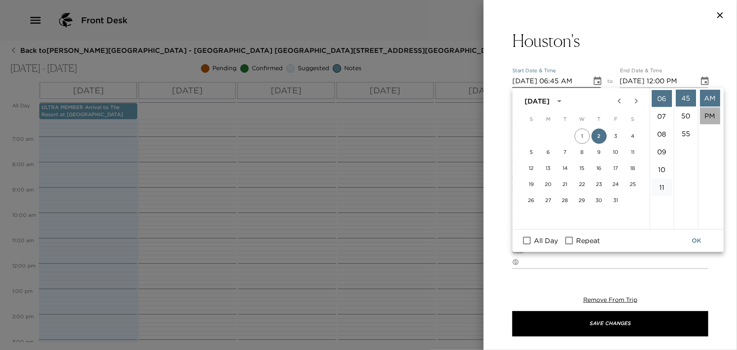
type input "10/02/2025 06:45 PM"
type input "10/02/2025 07:45 PM"
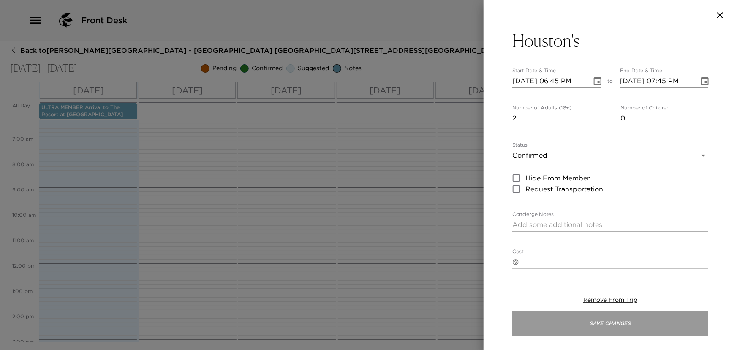
click at [614, 323] on button "Save Changes" at bounding box center [611, 323] width 196 height 25
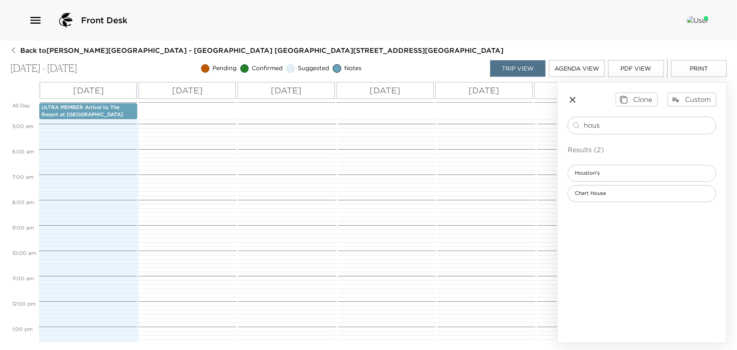
scroll to position [161, 0]
click at [575, 97] on icon "button" at bounding box center [573, 100] width 10 height 10
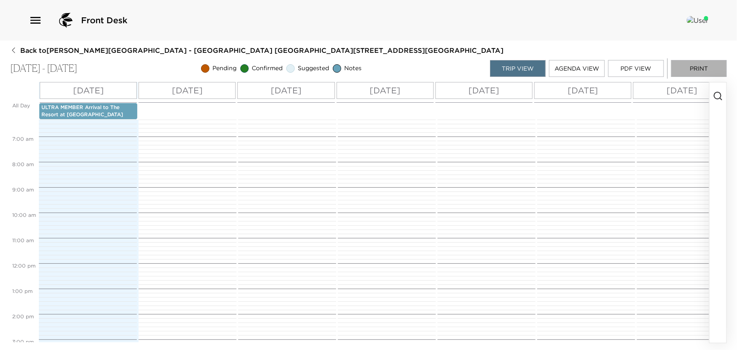
click at [693, 70] on button "Print" at bounding box center [699, 68] width 56 height 17
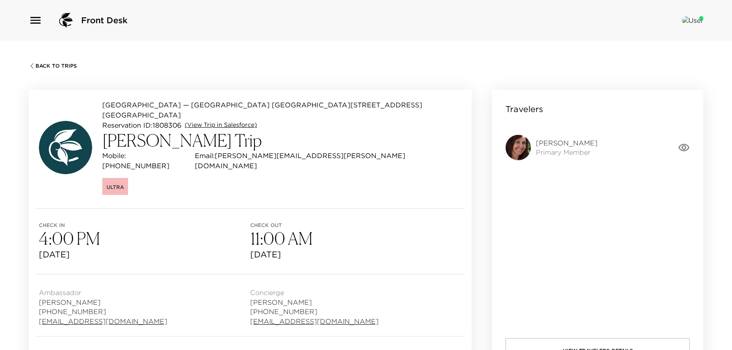
click at [198, 121] on link "(View Trip in Salesforce)" at bounding box center [221, 125] width 72 height 8
